Goal: Register for event/course: Register for event/course

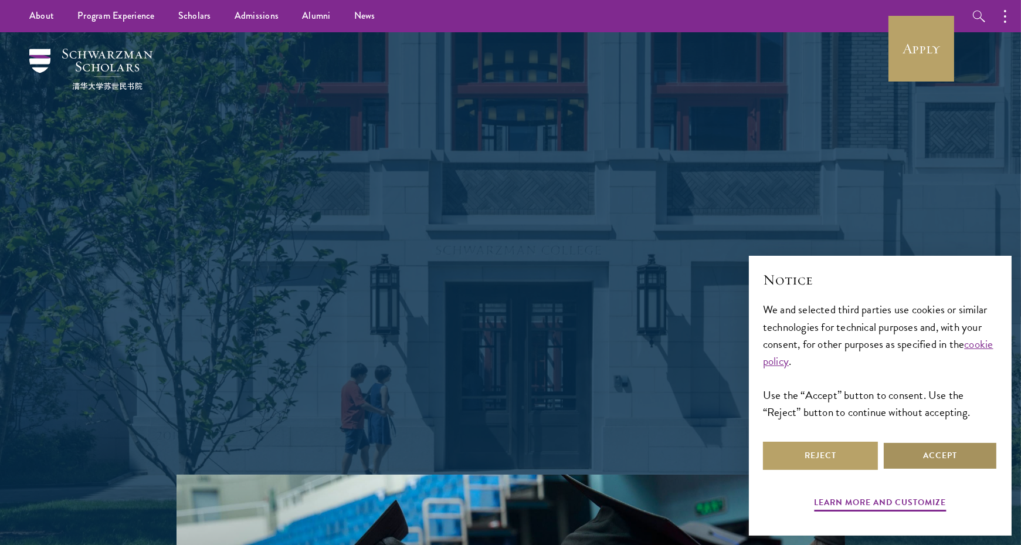
click at [917, 453] on button "Accept" at bounding box center [939, 455] width 115 height 28
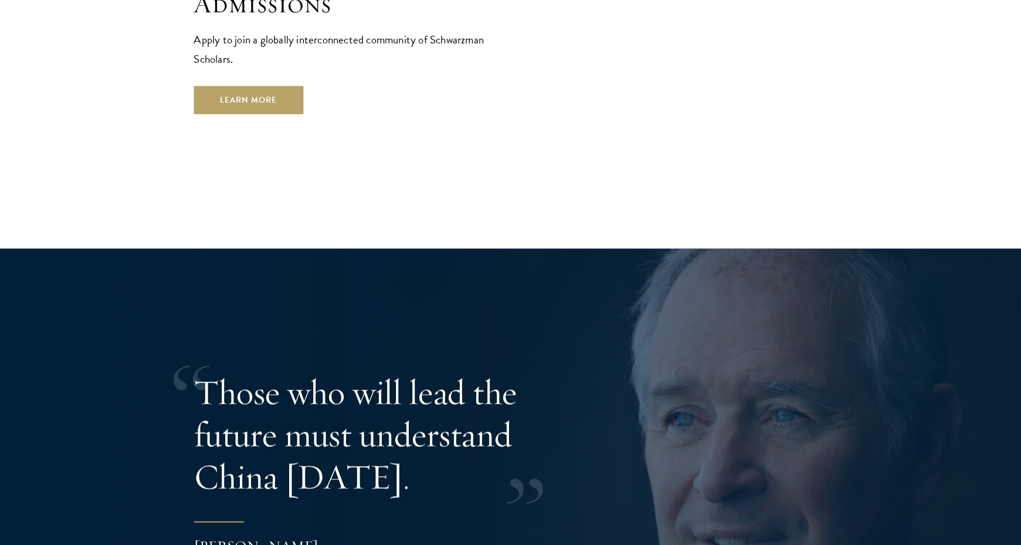
scroll to position [2144, 0]
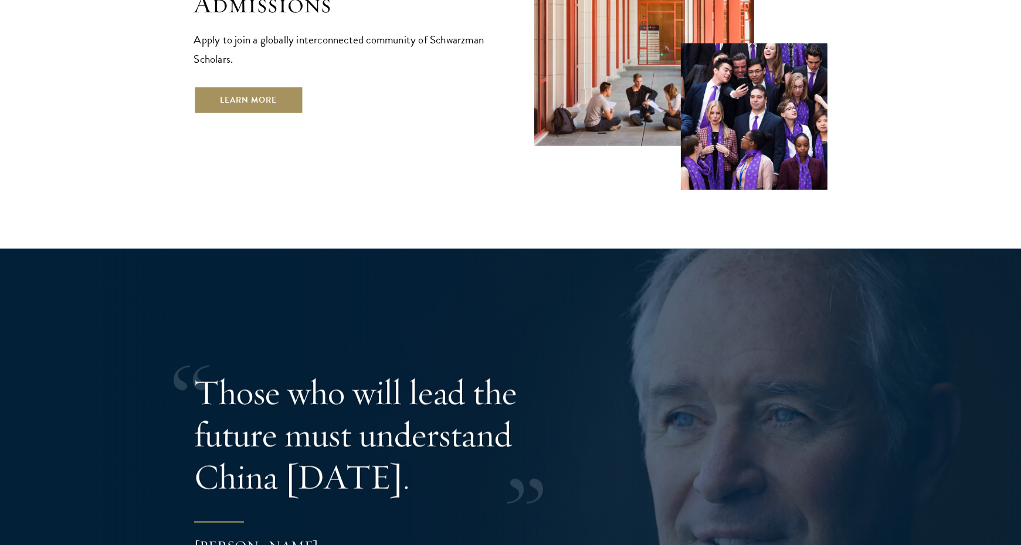
click at [236, 114] on link "Learn More" at bounding box center [249, 100] width 110 height 28
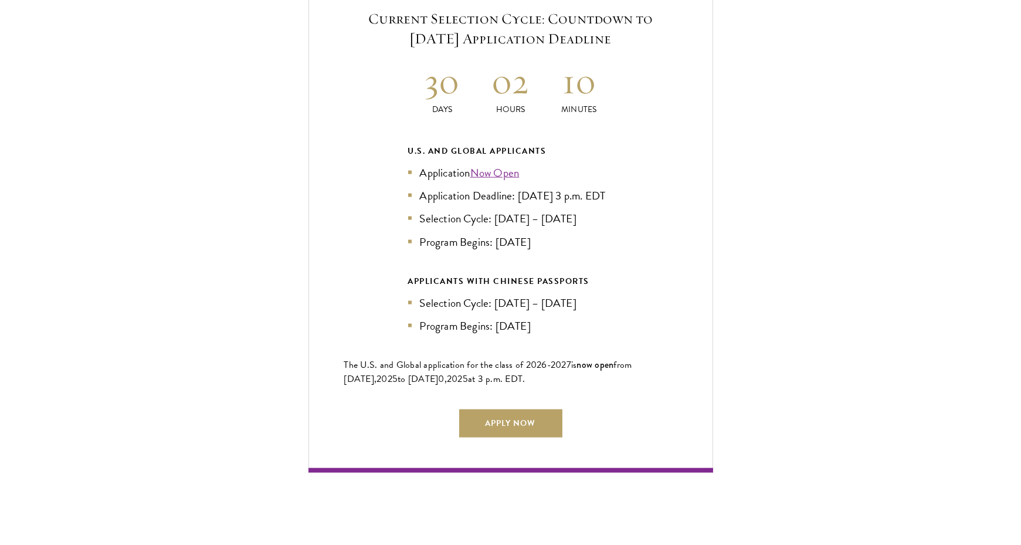
scroll to position [2586, 0]
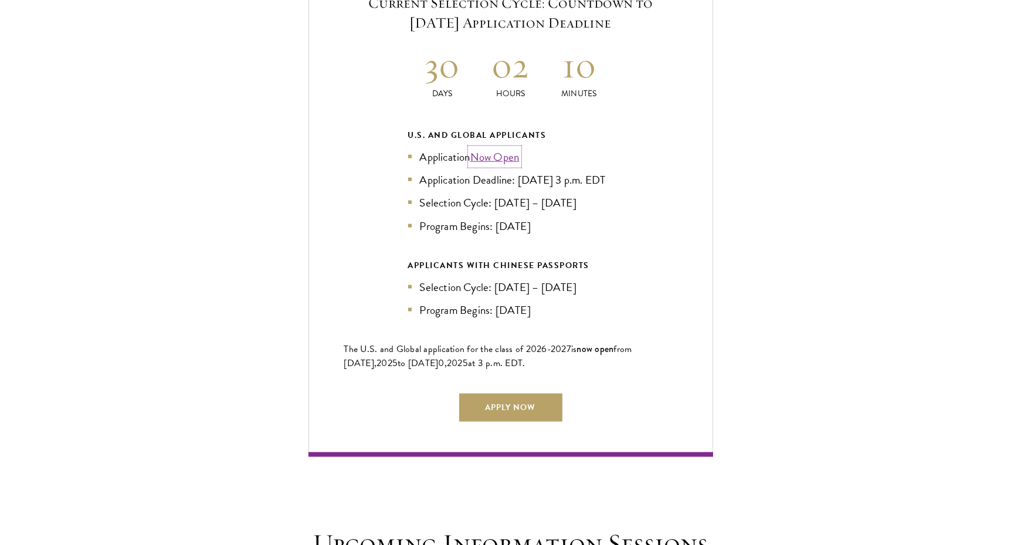
click at [505, 165] on link "Now Open" at bounding box center [494, 156] width 49 height 17
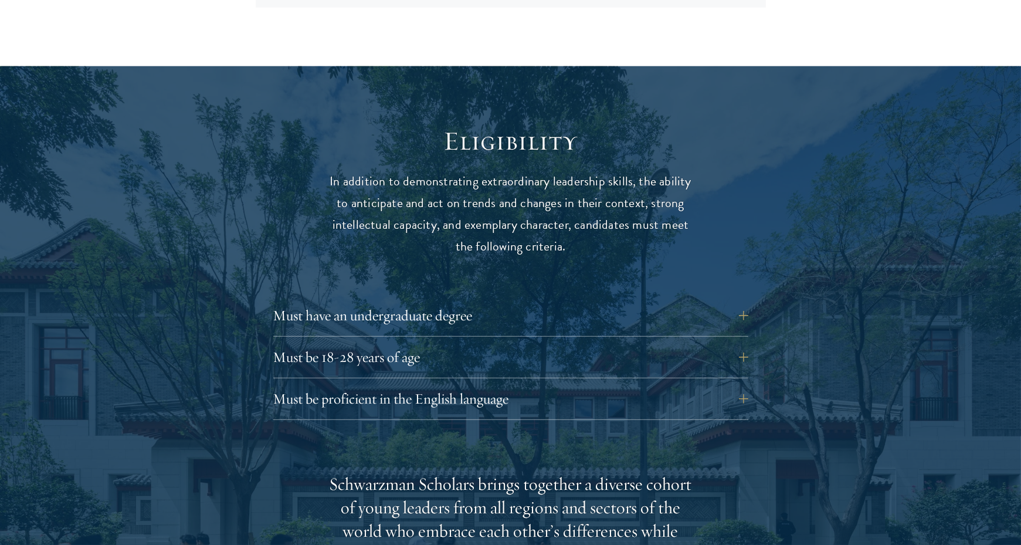
scroll to position [1442, 0]
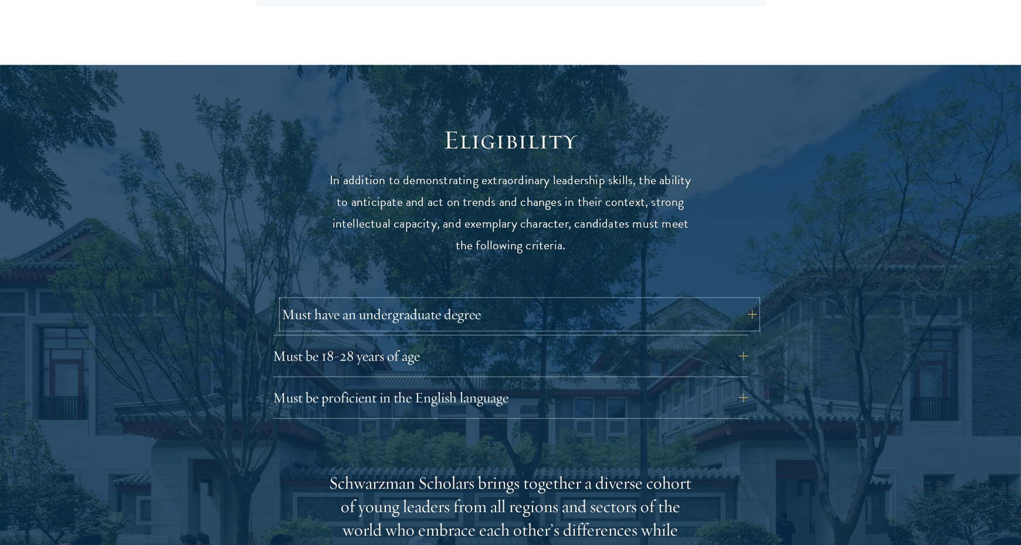
click at [438, 300] on button "Must have an undergraduate degree" at bounding box center [519, 314] width 475 height 28
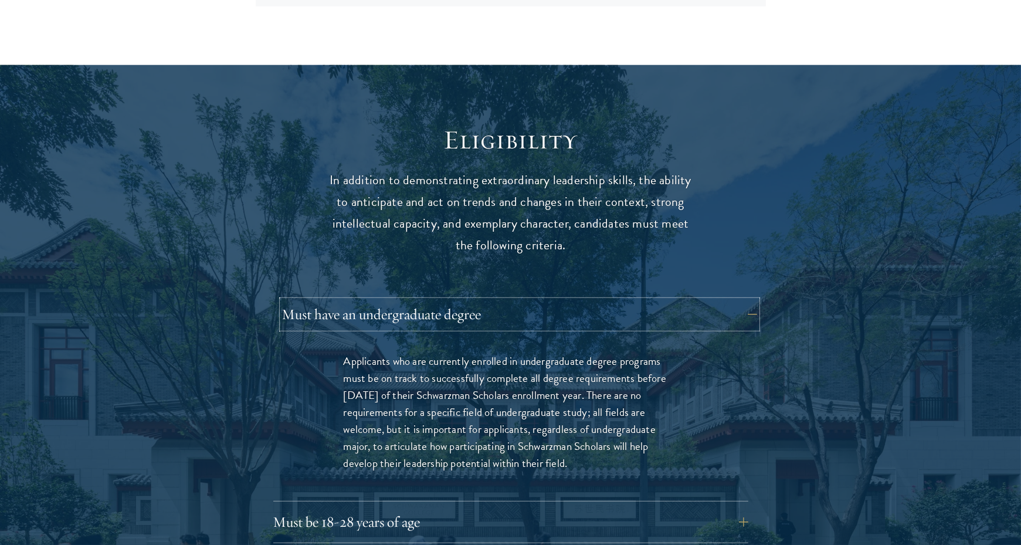
click at [438, 300] on button "Must have an undergraduate degree" at bounding box center [519, 314] width 475 height 28
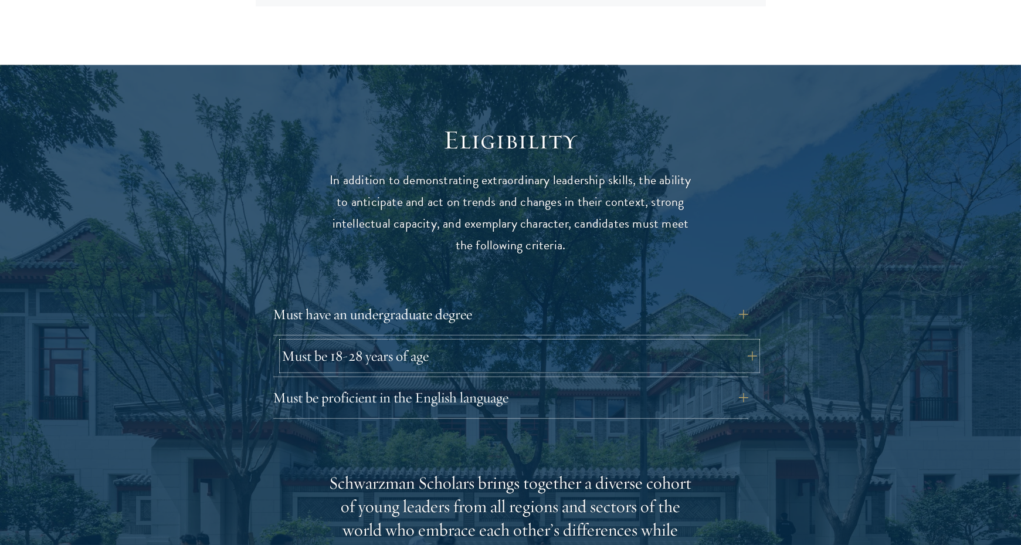
click at [432, 342] on button "Must be 18-28 years of age" at bounding box center [519, 356] width 475 height 28
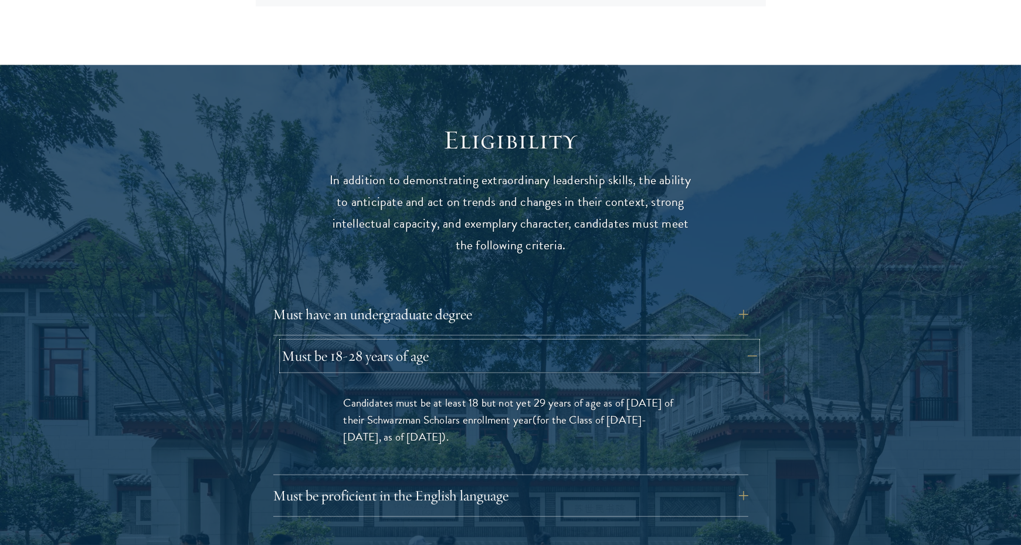
click at [432, 342] on button "Must be 18-28 years of age" at bounding box center [519, 356] width 475 height 28
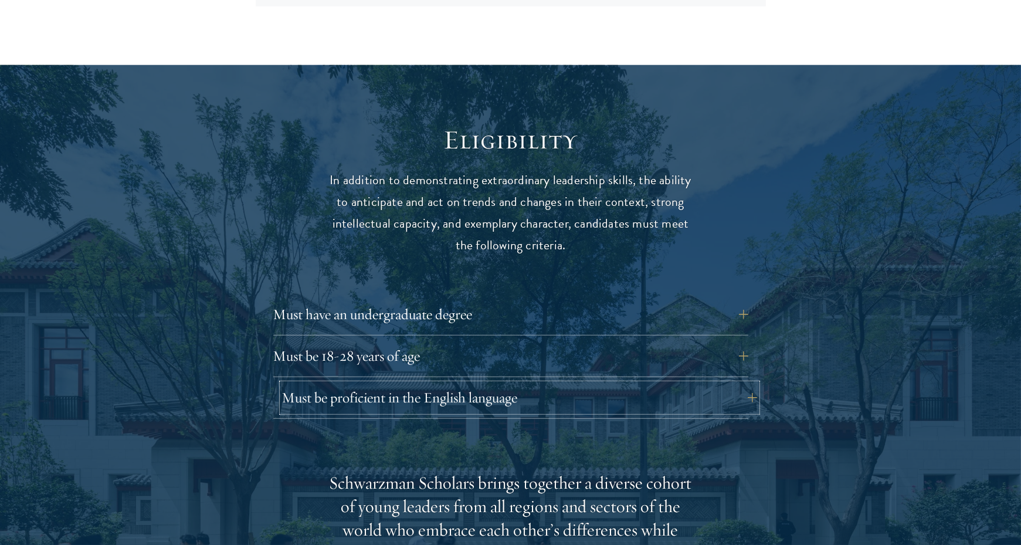
click at [422, 383] on button "Must be proficient in the English language" at bounding box center [519, 397] width 475 height 28
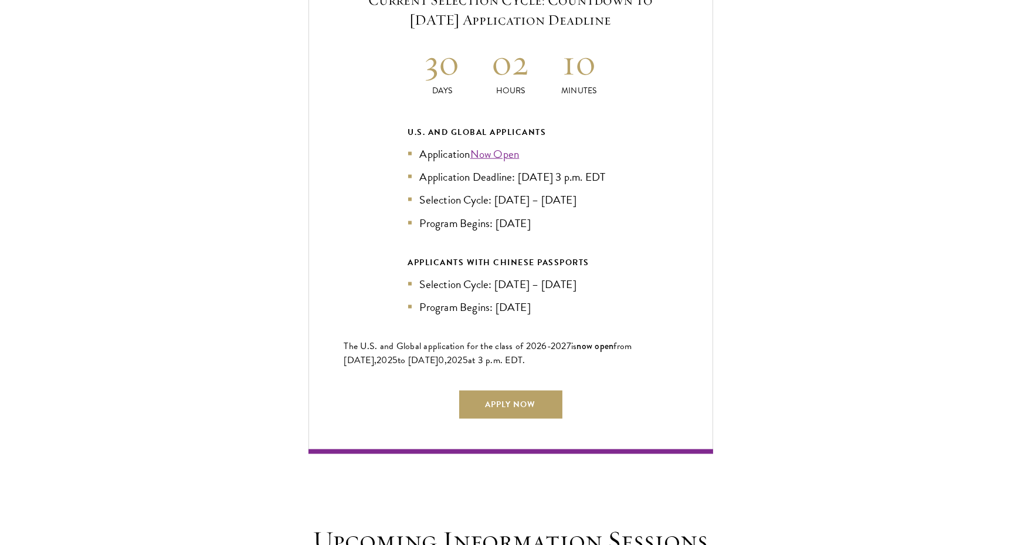
scroll to position [2950, 0]
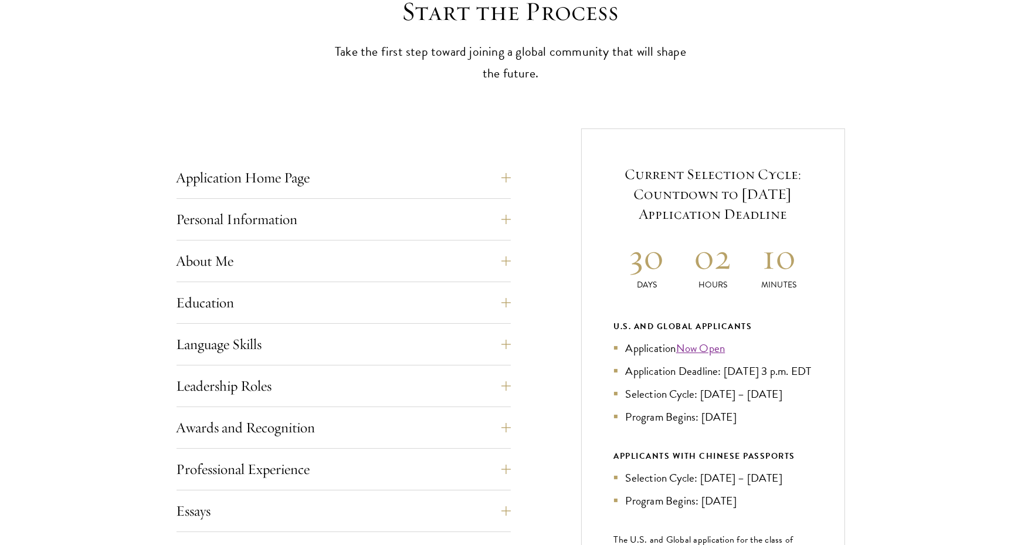
scroll to position [409, 0]
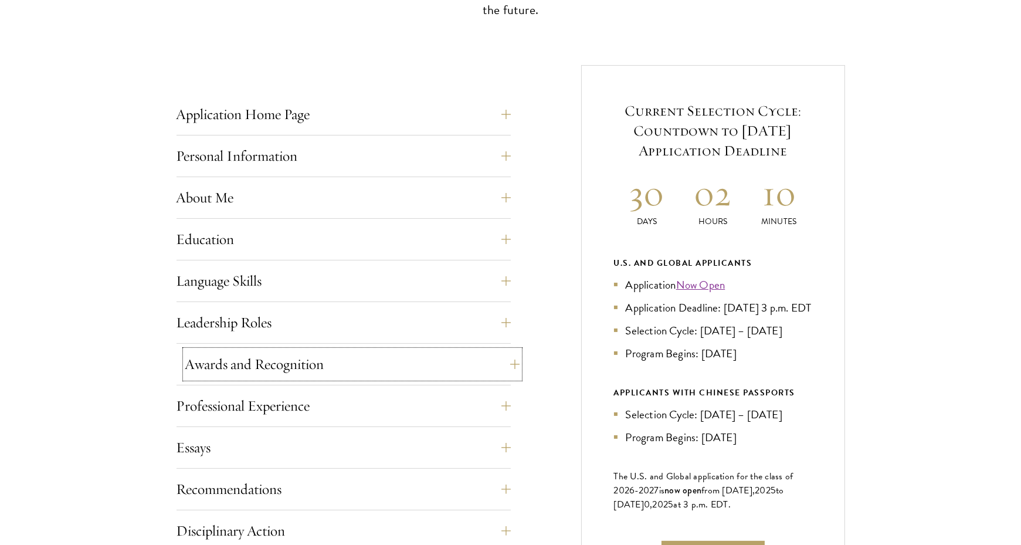
click at [324, 352] on button "Awards and Recognition" at bounding box center [352, 364] width 334 height 28
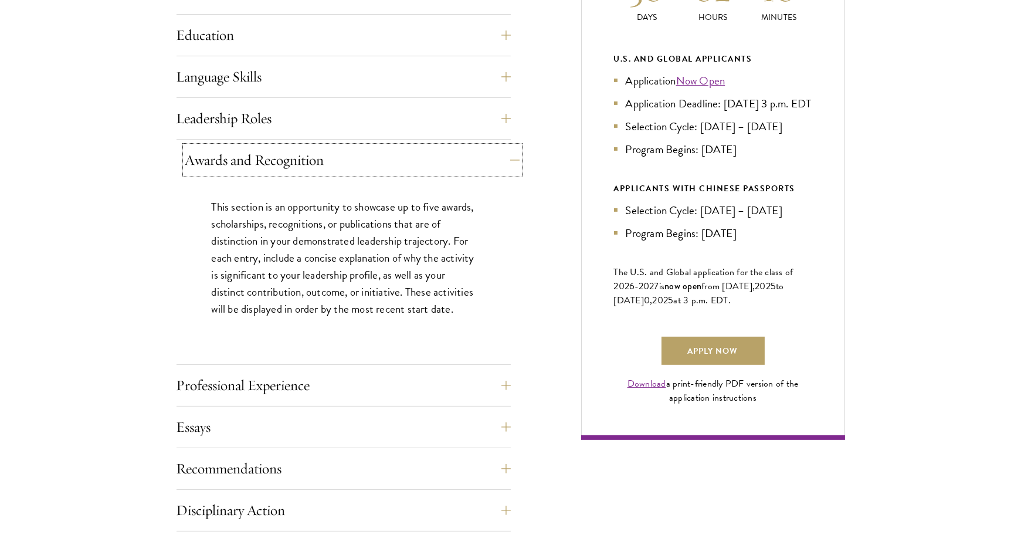
scroll to position [615, 0]
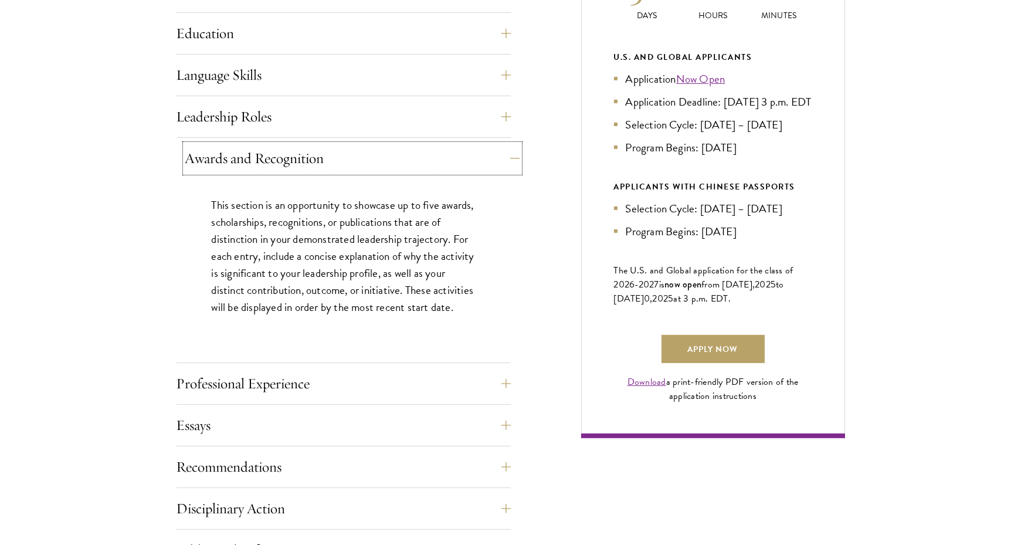
click at [349, 159] on button "Awards and Recognition" at bounding box center [352, 158] width 334 height 28
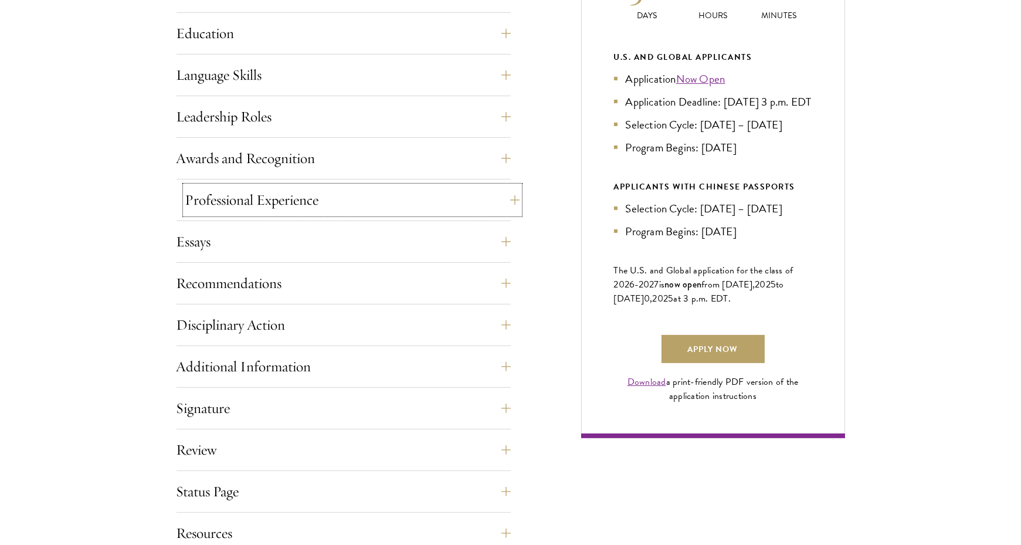
click at [336, 200] on button "Professional Experience" at bounding box center [352, 200] width 334 height 28
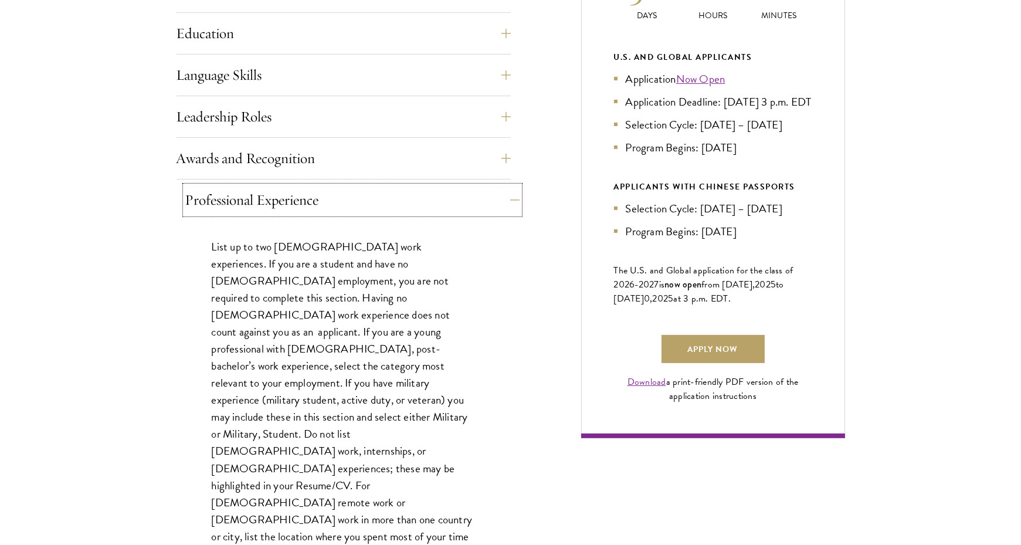
click at [336, 200] on button "Professional Experience" at bounding box center [352, 200] width 334 height 28
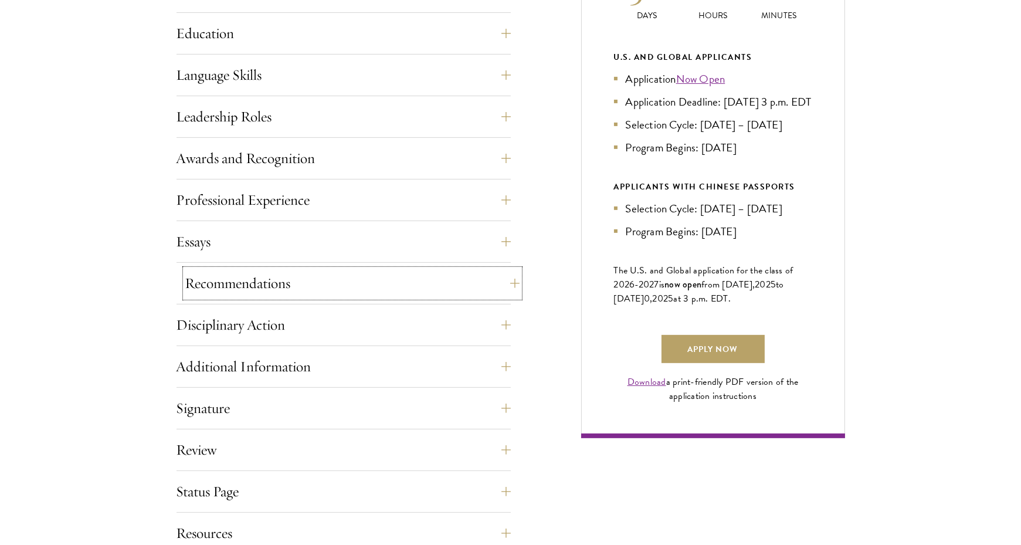
click at [342, 282] on button "Recommendations" at bounding box center [352, 283] width 334 height 28
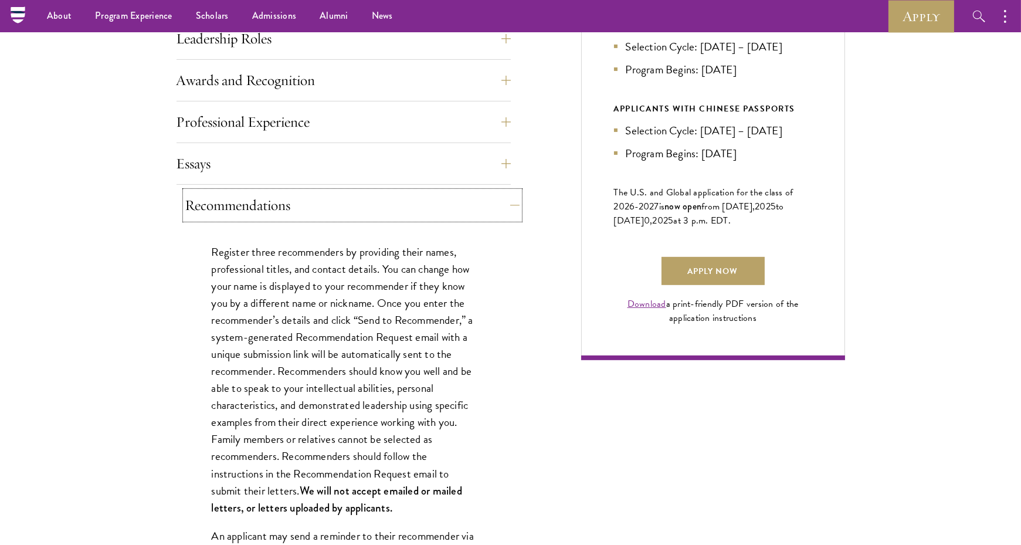
scroll to position [692, 0]
click at [334, 207] on button "Recommendations" at bounding box center [352, 206] width 334 height 28
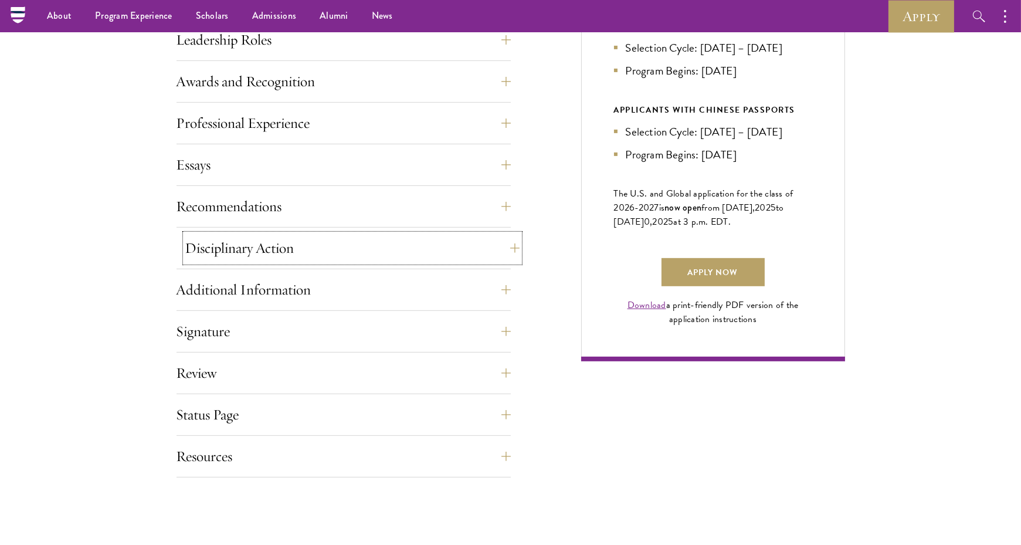
click at [328, 256] on button "Disciplinary Action" at bounding box center [352, 248] width 334 height 28
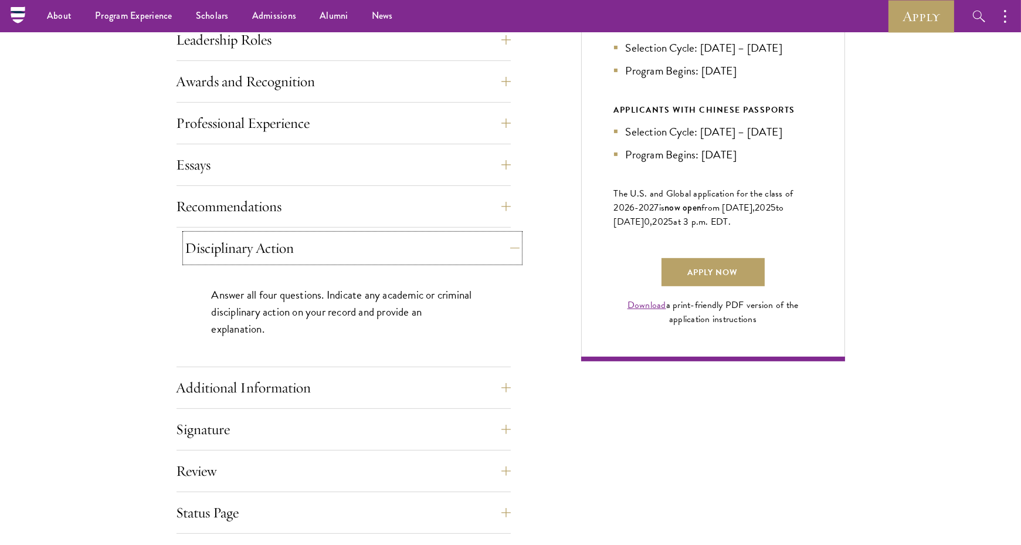
click at [327, 255] on button "Disciplinary Action" at bounding box center [352, 248] width 334 height 28
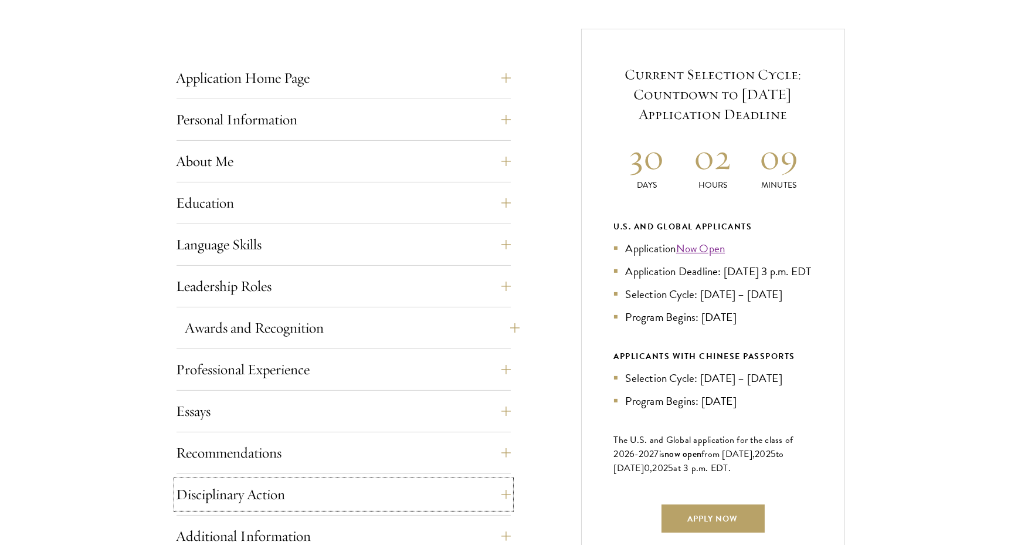
scroll to position [423, 0]
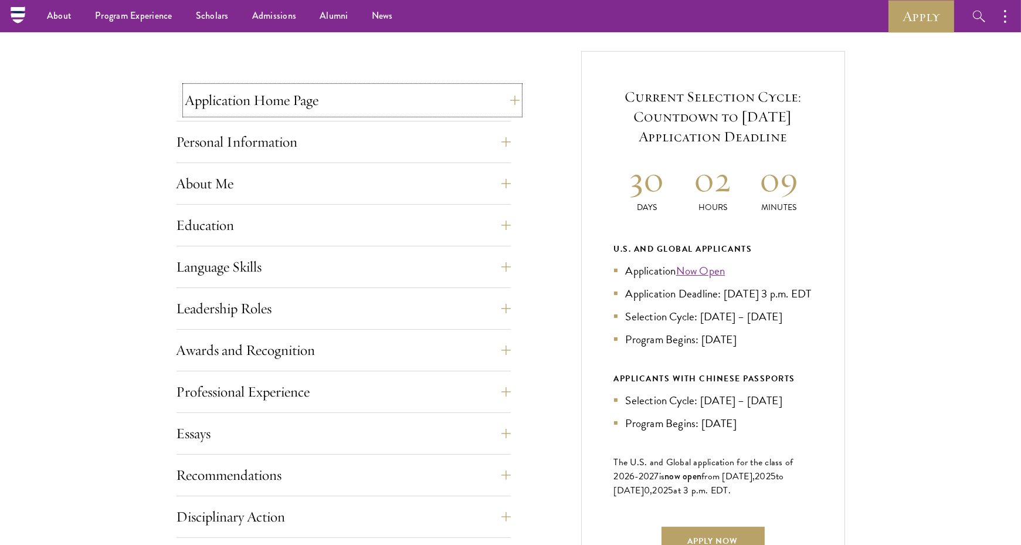
click at [266, 103] on button "Application Home Page" at bounding box center [352, 100] width 334 height 28
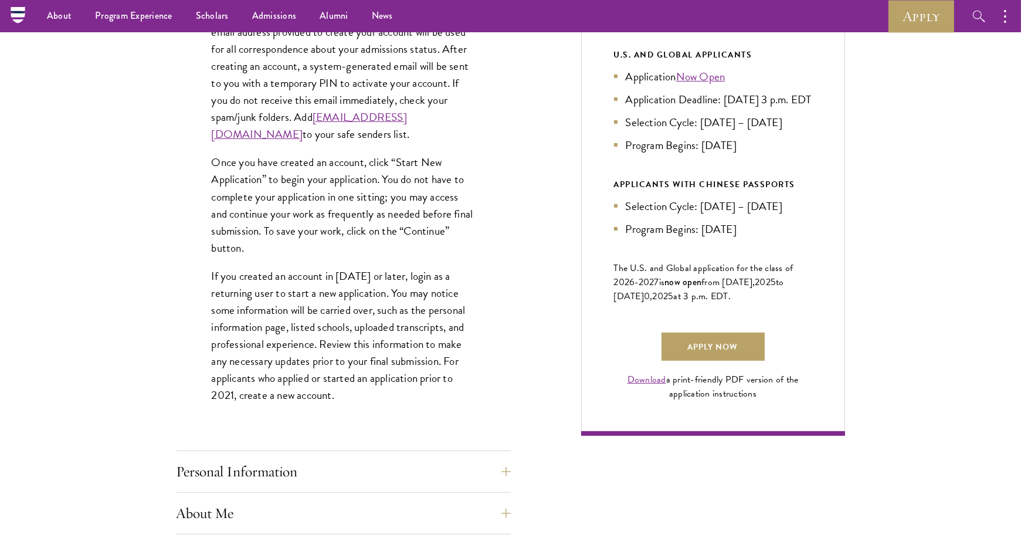
scroll to position [659, 0]
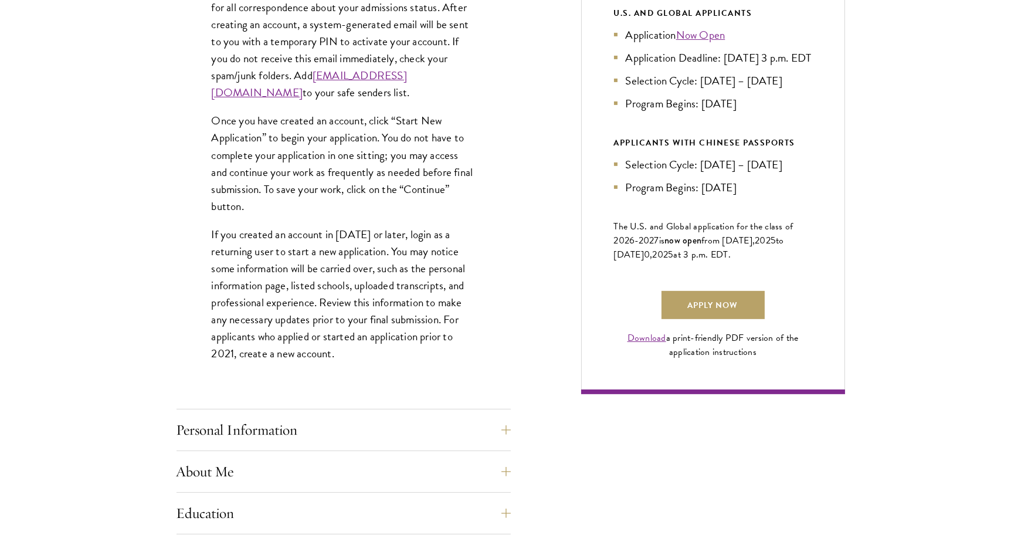
click at [277, 413] on div "Application Home Page The online application form must be completed in English.…" at bounding box center [343, 442] width 334 height 1183
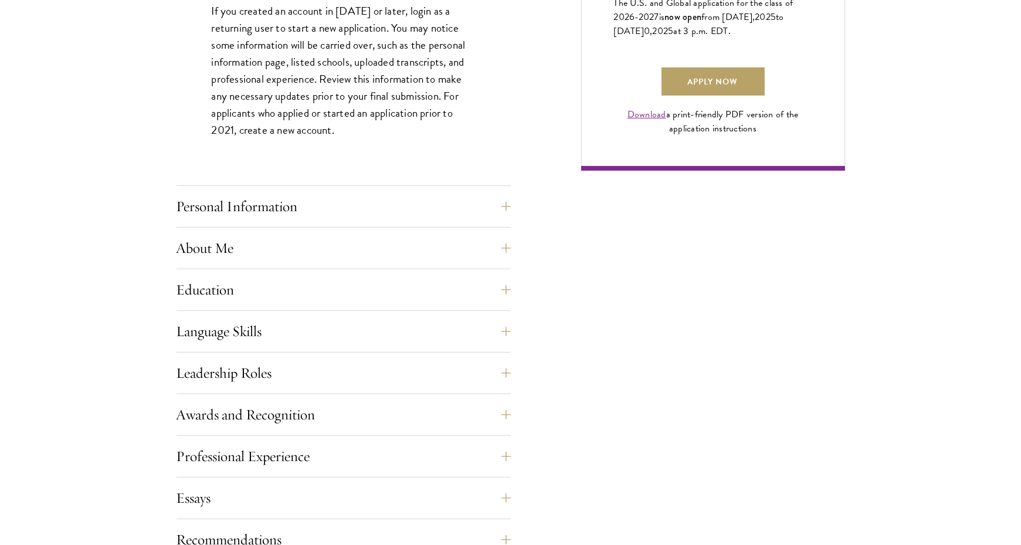
scroll to position [883, 0]
click at [280, 198] on button "Personal Information" at bounding box center [352, 206] width 334 height 28
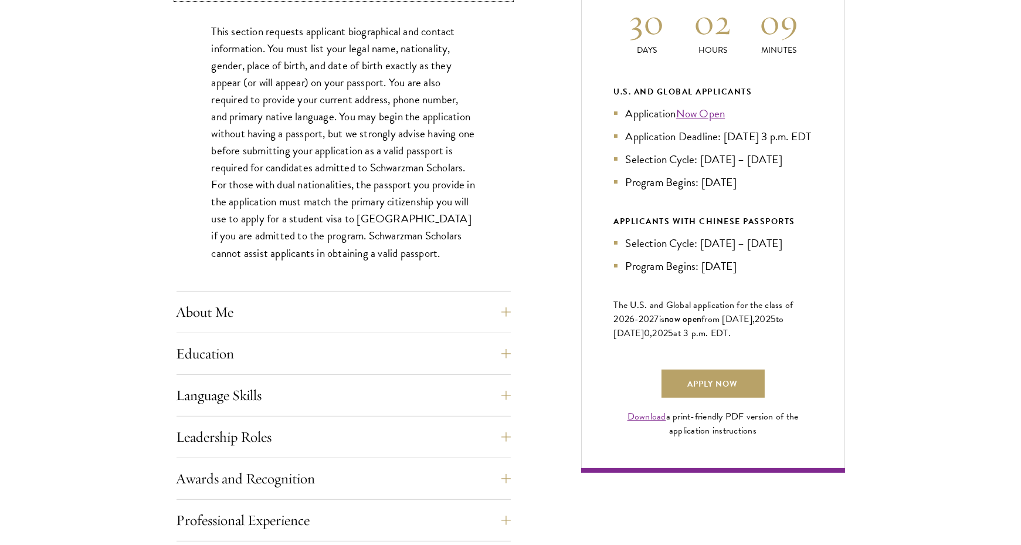
scroll to position [594, 0]
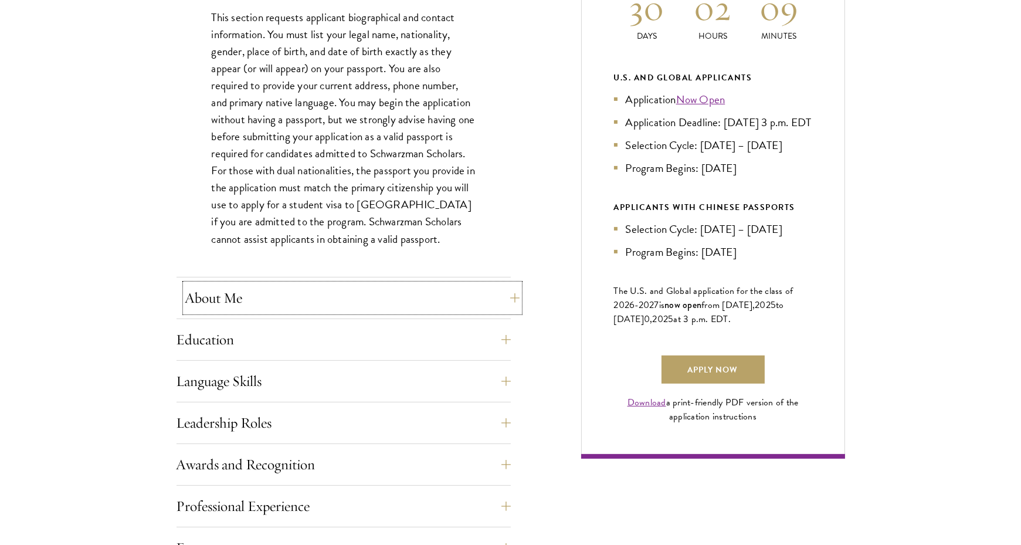
click at [227, 295] on button "About Me" at bounding box center [352, 298] width 334 height 28
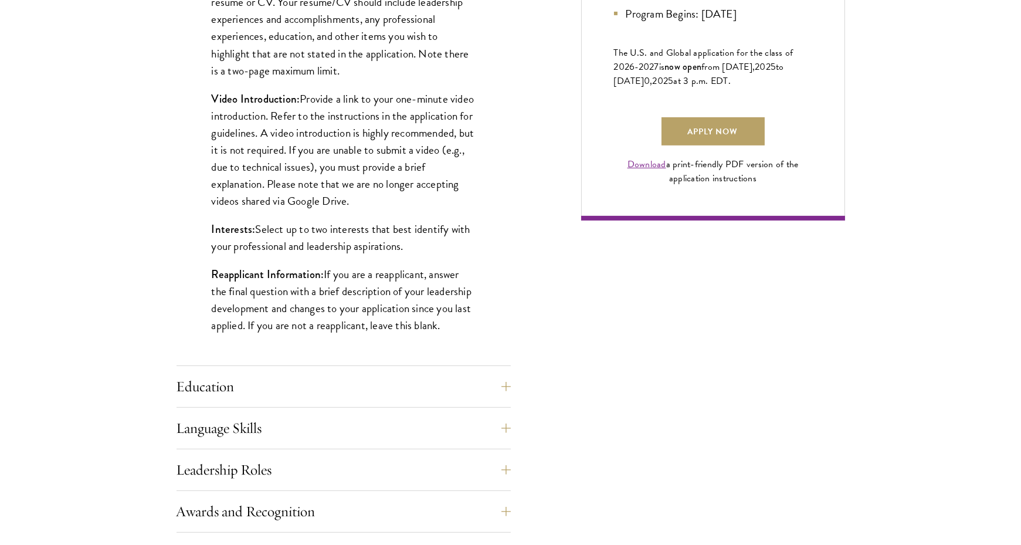
scroll to position [838, 0]
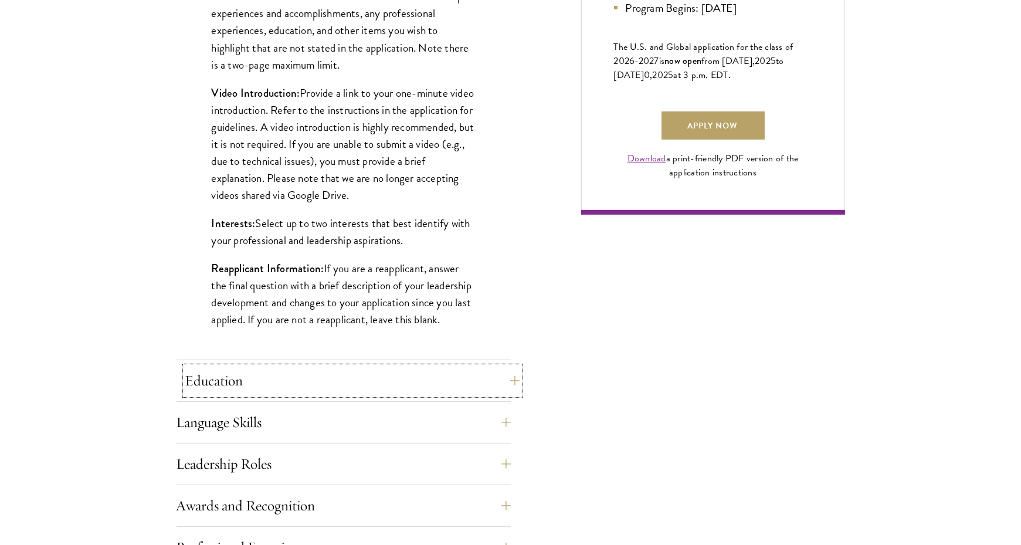
click at [210, 378] on button "Education" at bounding box center [352, 380] width 334 height 28
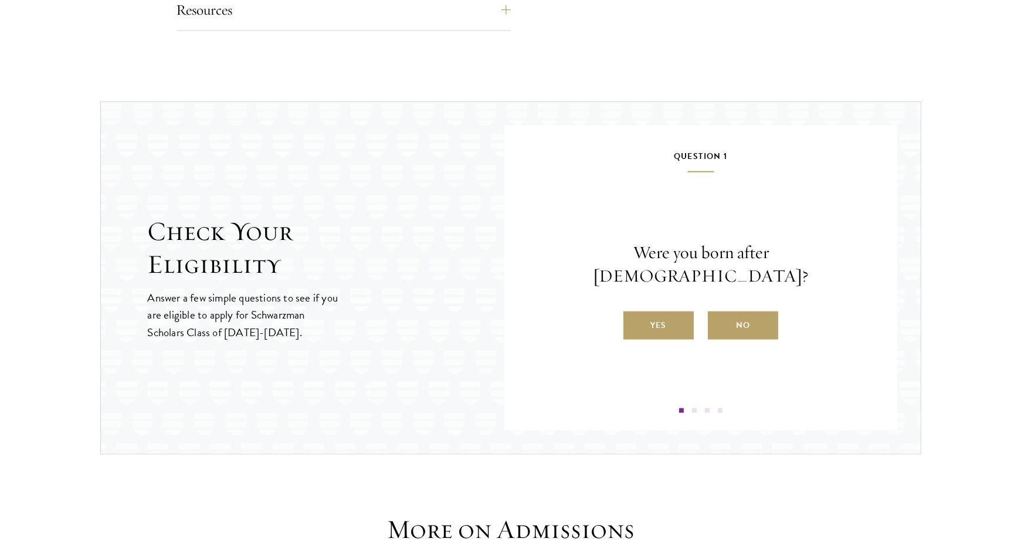
scroll to position [2529, 0]
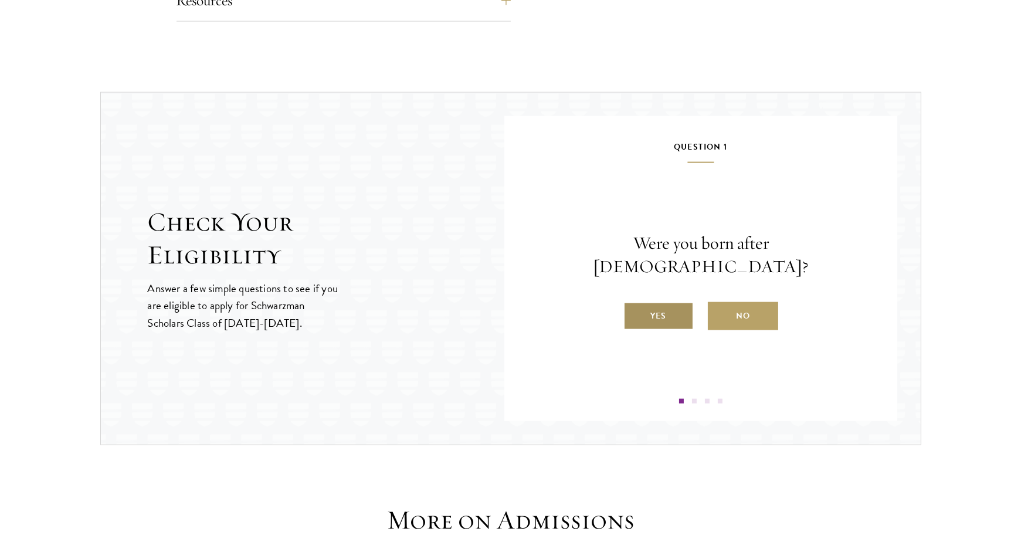
click at [640, 302] on label "Yes" at bounding box center [658, 316] width 70 height 28
click at [634, 303] on input "Yes" at bounding box center [628, 308] width 11 height 11
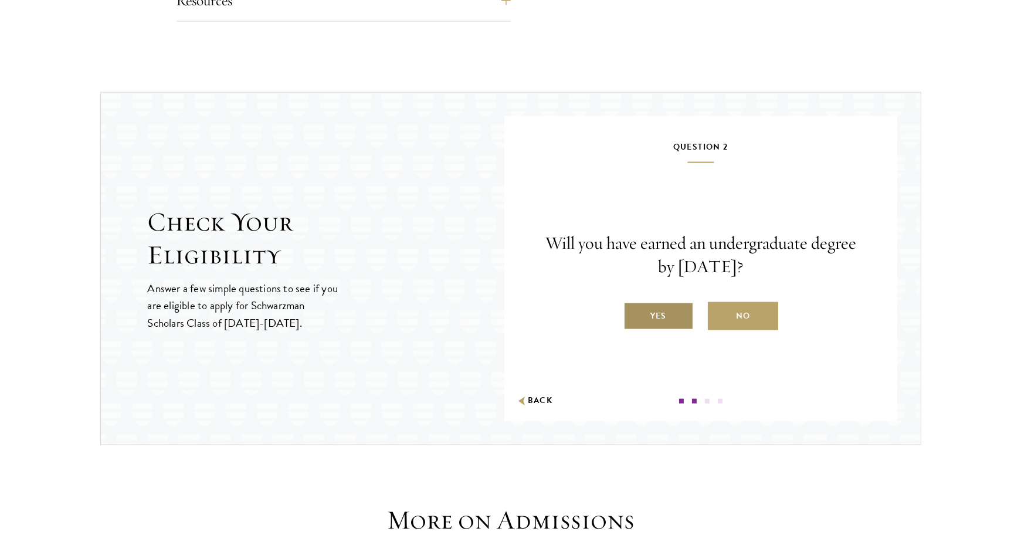
click at [653, 318] on label "Yes" at bounding box center [658, 316] width 70 height 28
click at [634, 314] on input "Yes" at bounding box center [628, 308] width 11 height 11
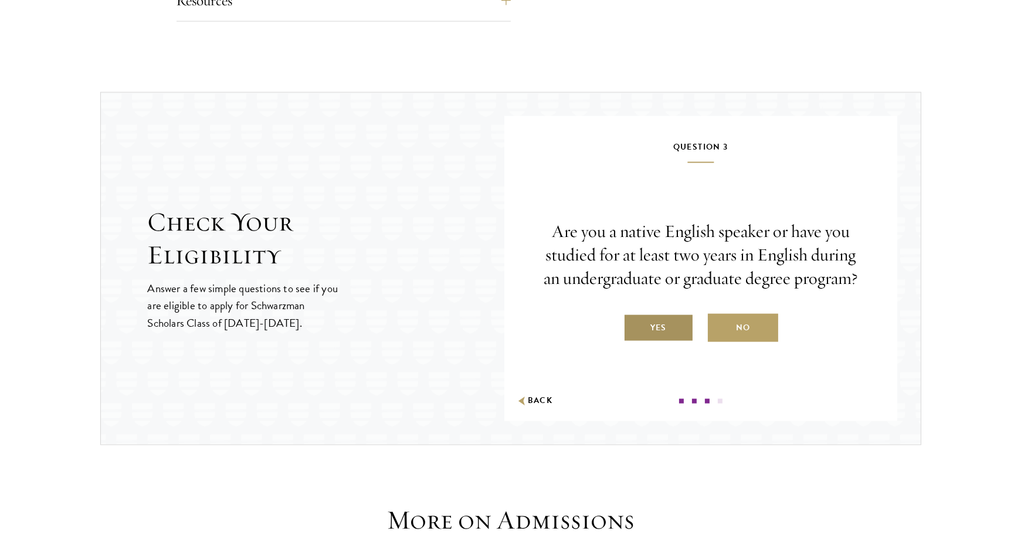
click at [653, 321] on label "Yes" at bounding box center [658, 328] width 70 height 28
click at [634, 321] on input "Yes" at bounding box center [628, 320] width 11 height 11
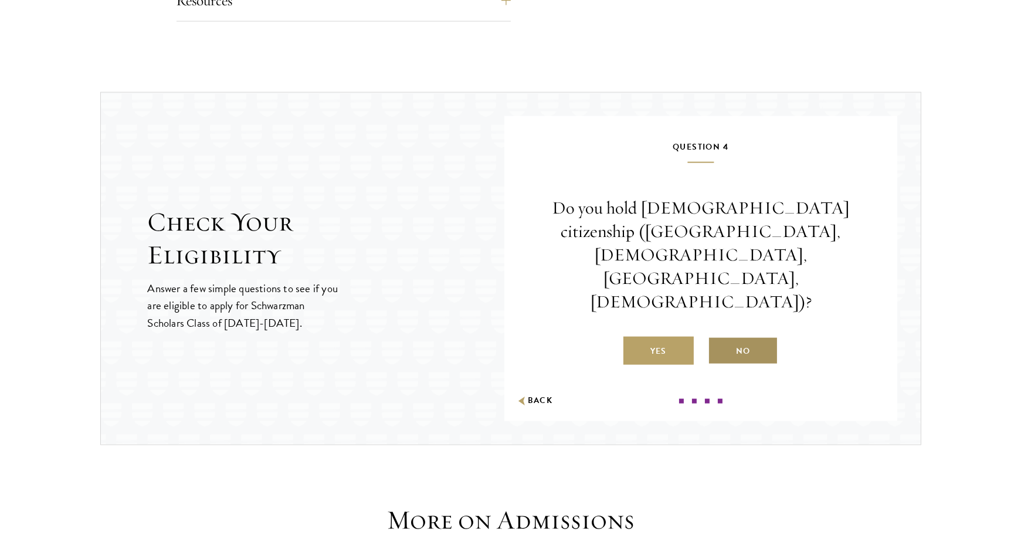
click at [745, 336] on label "No" at bounding box center [743, 350] width 70 height 28
click at [718, 338] on input "No" at bounding box center [713, 343] width 11 height 11
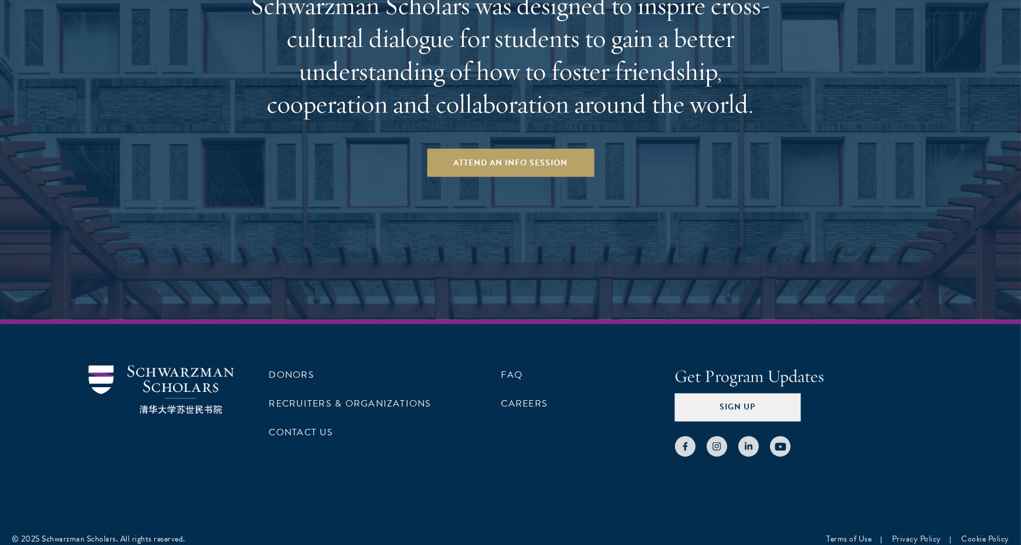
scroll to position [3675, 0]
click at [504, 164] on link "Attend an Info Session" at bounding box center [510, 162] width 167 height 28
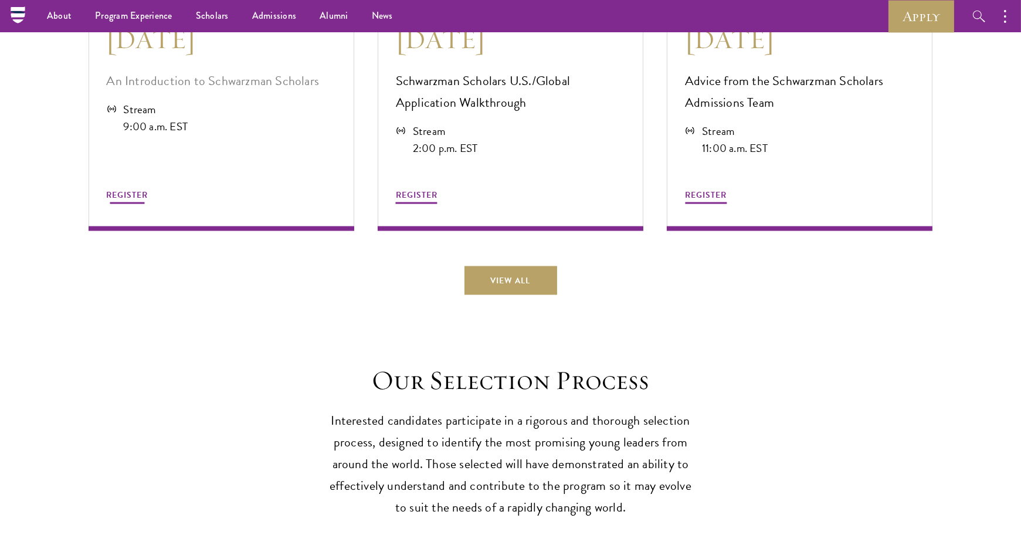
scroll to position [3290, 0]
click at [121, 206] on button "REGISTER" at bounding box center [128, 197] width 42 height 18
